Goal: Transaction & Acquisition: Purchase product/service

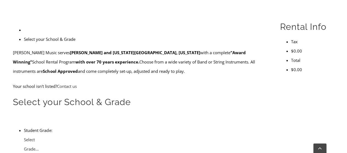
scroll to position [165, 0]
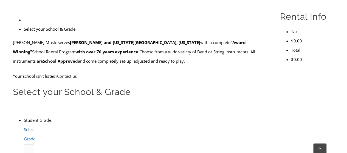
click at [39, 127] on span "Select Grade..." at bounding box center [31, 134] width 15 height 15
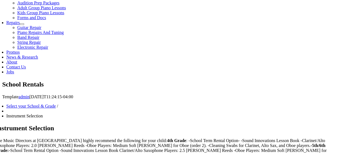
scroll to position [274, 0]
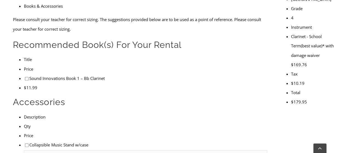
scroll to position [209, 0]
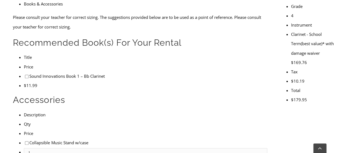
drag, startPoint x: 102, startPoint y: 90, endPoint x: 23, endPoint y: 90, distance: 79.0
copy li "Rico Royal 10 Pack of #1.5 Clarinet Reeds"
